Goal: Task Accomplishment & Management: Manage account settings

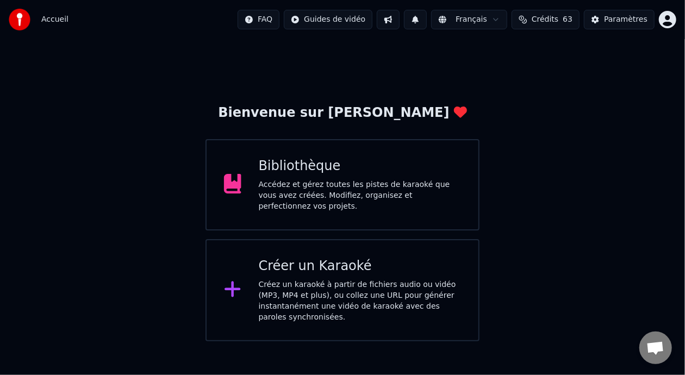
click at [388, 175] on div "Bibliothèque" at bounding box center [360, 166] width 203 height 17
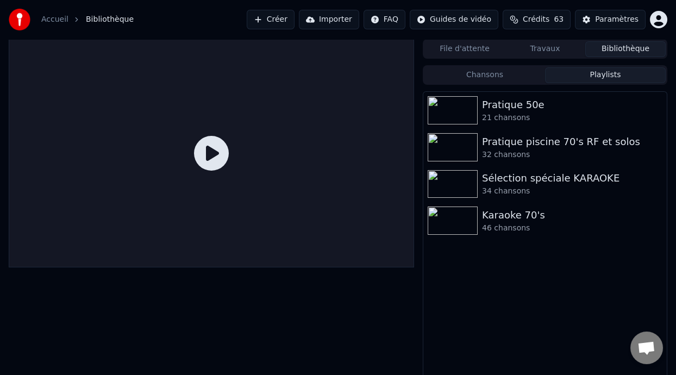
click at [602, 73] on button "Playlists" at bounding box center [605, 75] width 121 height 16
click at [538, 223] on div "46 chansons" at bounding box center [567, 228] width 170 height 11
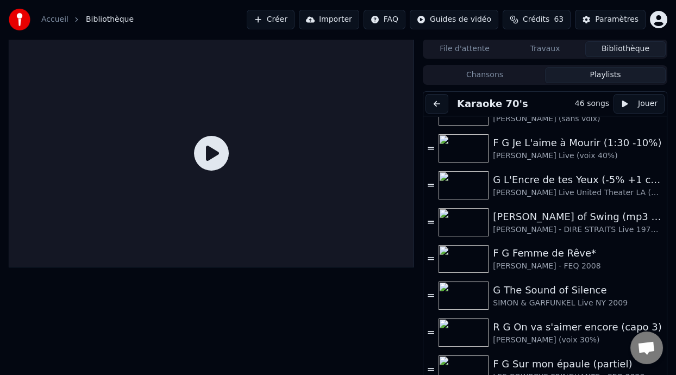
scroll to position [985, 0]
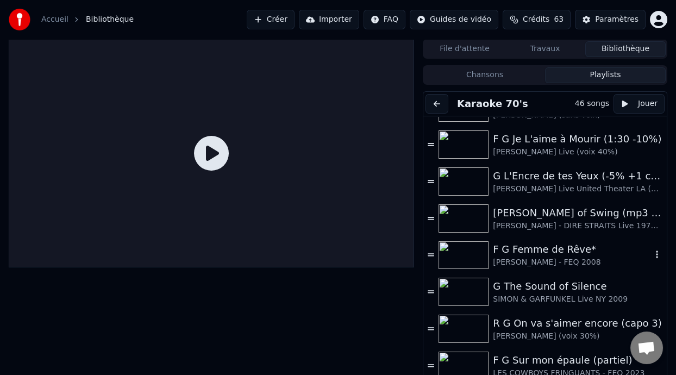
click at [539, 253] on div "F G Femme de Rêve*" at bounding box center [572, 249] width 159 height 15
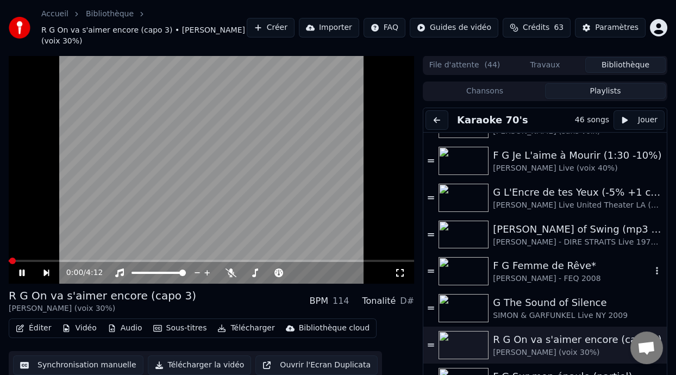
click at [564, 272] on div "F G Femme de Rêve*" at bounding box center [572, 265] width 159 height 15
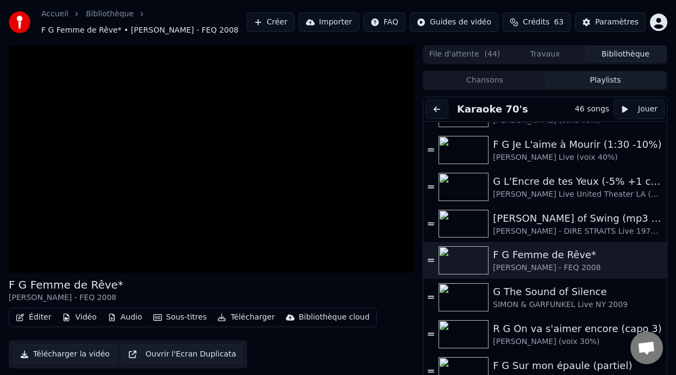
click at [42, 316] on button "Éditer" at bounding box center [33, 317] width 44 height 15
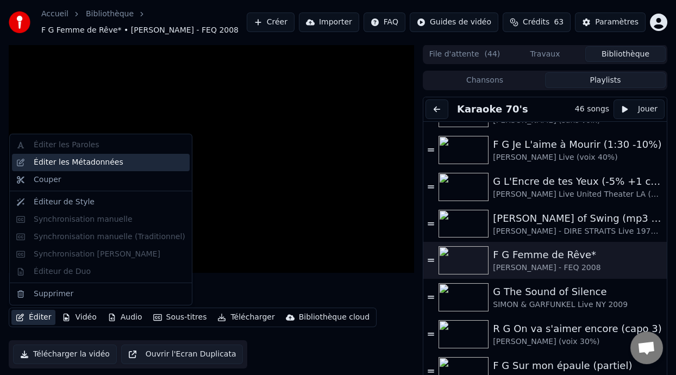
click at [100, 162] on div "Éditer les Métadonnées" at bounding box center [79, 162] width 90 height 11
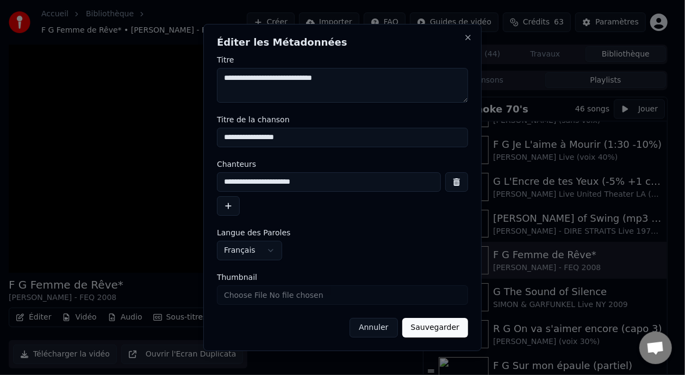
click at [297, 135] on input "**********" at bounding box center [342, 138] width 251 height 20
type input "**********"
click at [434, 332] on button "Sauvegarder" at bounding box center [435, 328] width 66 height 20
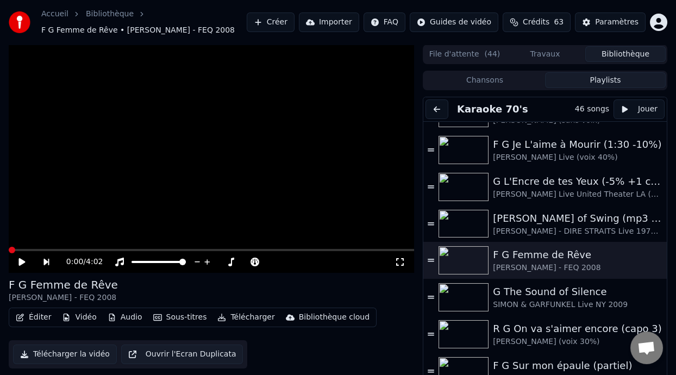
click at [21, 261] on icon at bounding box center [21, 262] width 7 height 8
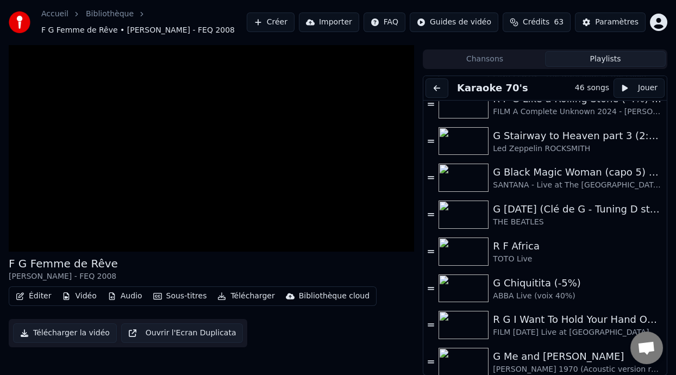
scroll to position [1345, 0]
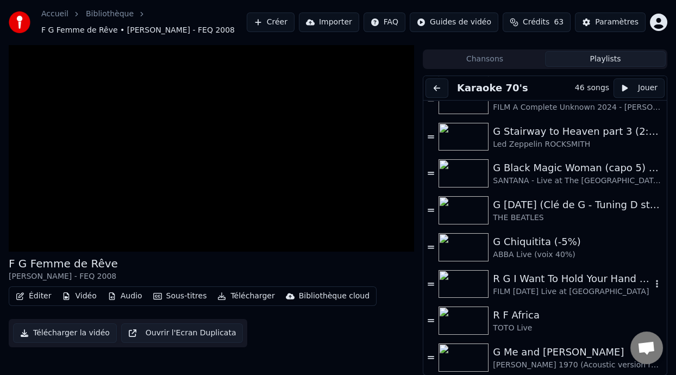
click at [574, 287] on div "FILM [DATE] Live at [GEOGRAPHIC_DATA]" at bounding box center [572, 292] width 159 height 11
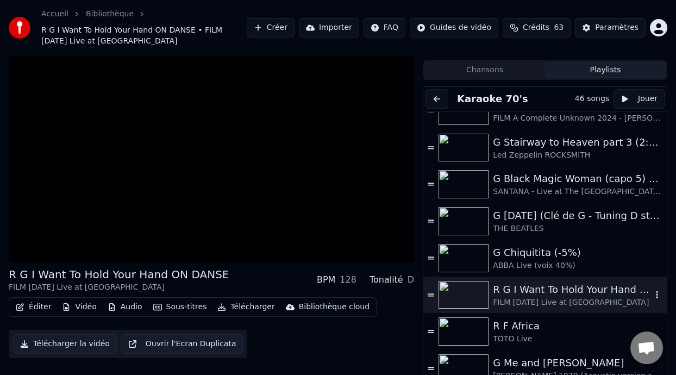
scroll to position [32, 0]
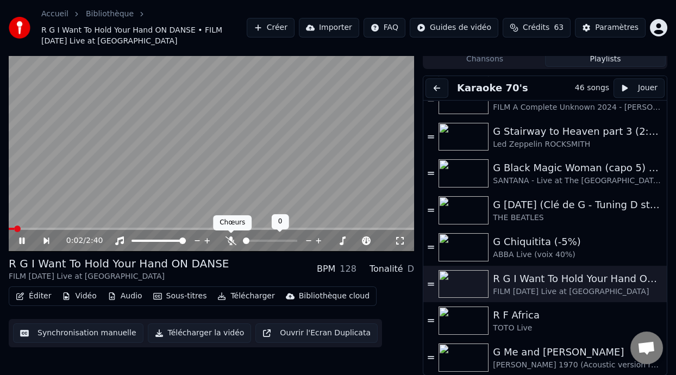
click at [229, 238] on icon at bounding box center [231, 241] width 11 height 9
click at [16, 228] on span at bounding box center [34, 229] width 51 height 2
click at [21, 235] on div "0:01 / 2:40" at bounding box center [211, 240] width 397 height 11
click at [21, 237] on icon at bounding box center [29, 241] width 24 height 9
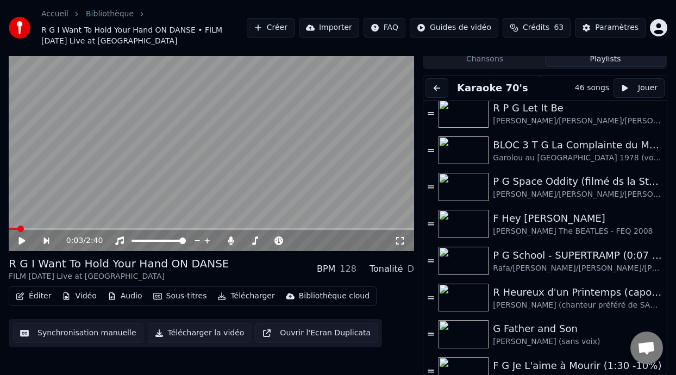
scroll to position [761, 0]
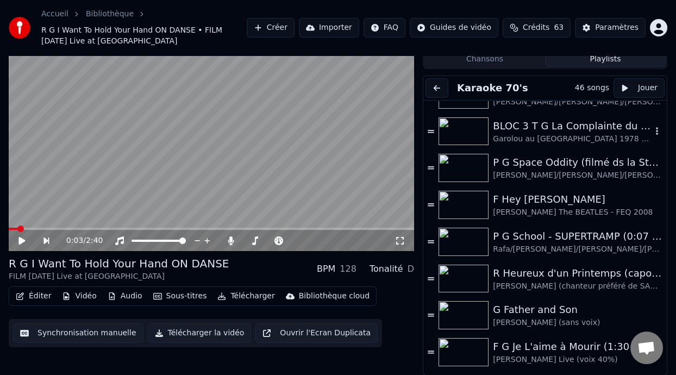
click at [556, 130] on div "BLOC 3 T G La Complainte du Maréchal [PERSON_NAME]" at bounding box center [572, 126] width 159 height 15
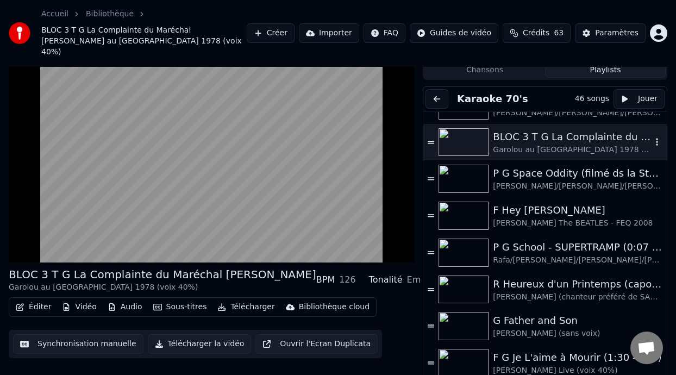
scroll to position [0, 0]
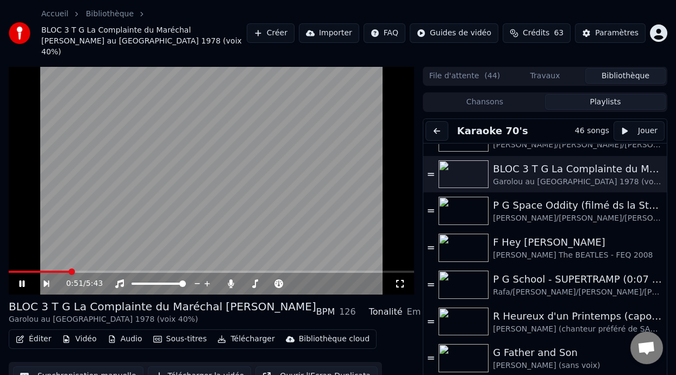
click at [399, 279] on icon at bounding box center [400, 283] width 11 height 9
click at [21, 279] on icon at bounding box center [29, 283] width 24 height 9
